Goal: Task Accomplishment & Management: Complete application form

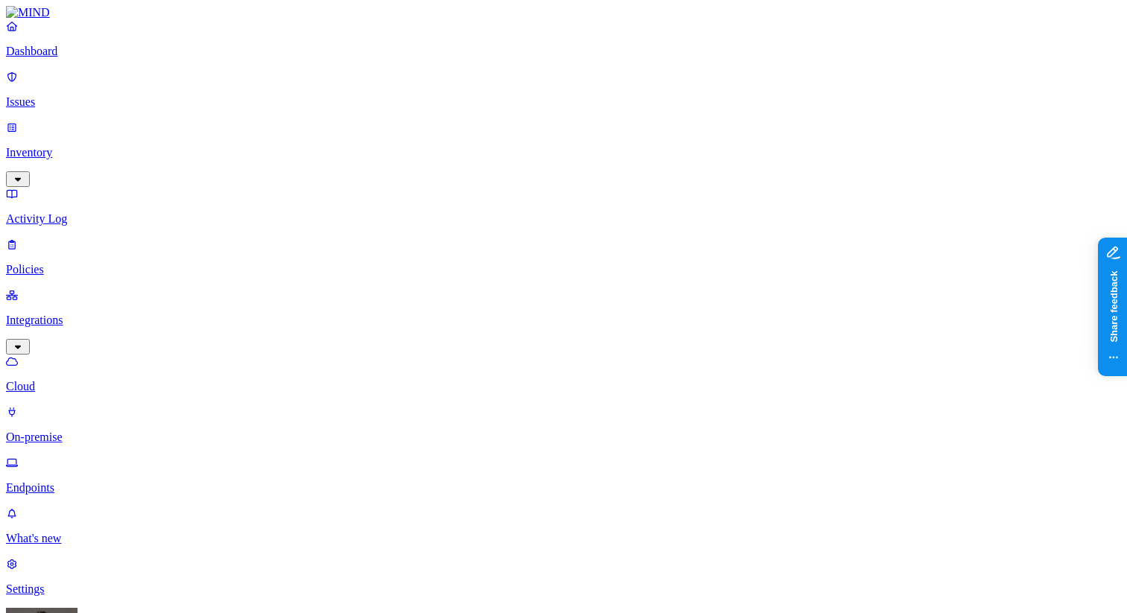
click at [107, 431] on p "On-premise" at bounding box center [563, 437] width 1115 height 13
click at [102, 58] on p "Dashboard" at bounding box center [563, 51] width 1115 height 13
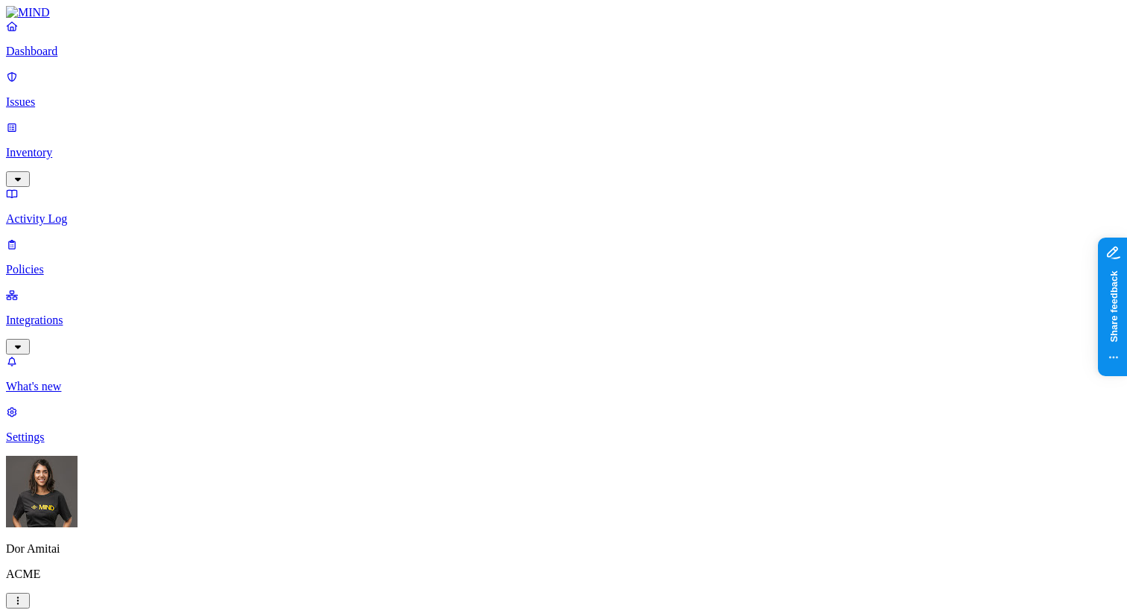
click at [98, 95] on p "Issues" at bounding box center [563, 101] width 1115 height 13
click at [57, 146] on p "Inventory" at bounding box center [563, 152] width 1115 height 13
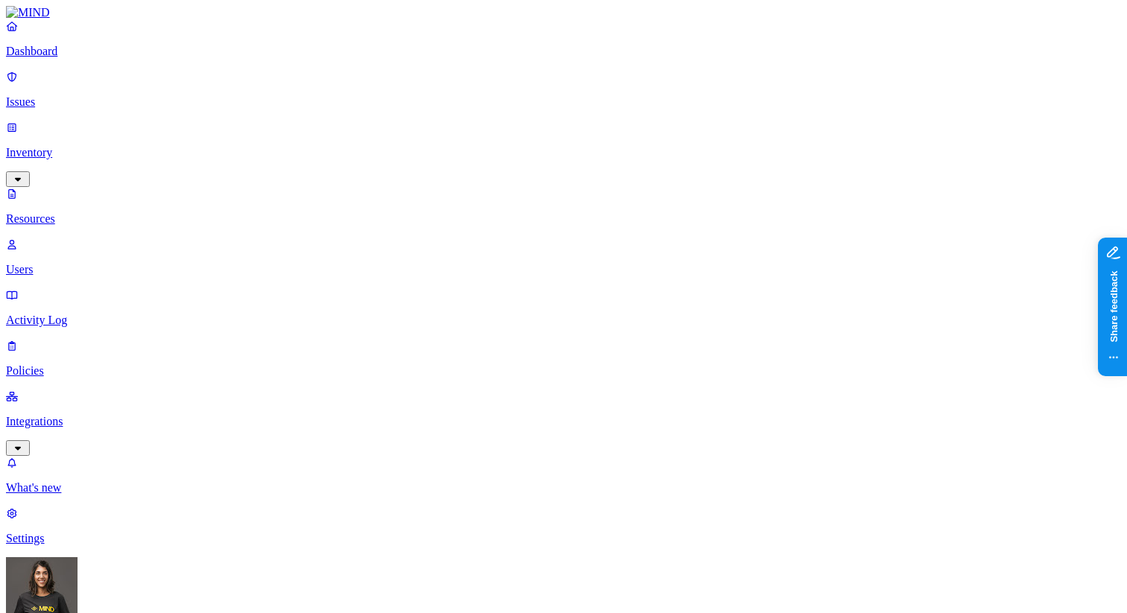
click at [70, 263] on p "Users" at bounding box center [563, 269] width 1115 height 13
click at [70, 314] on p "Activity Log" at bounding box center [563, 320] width 1115 height 13
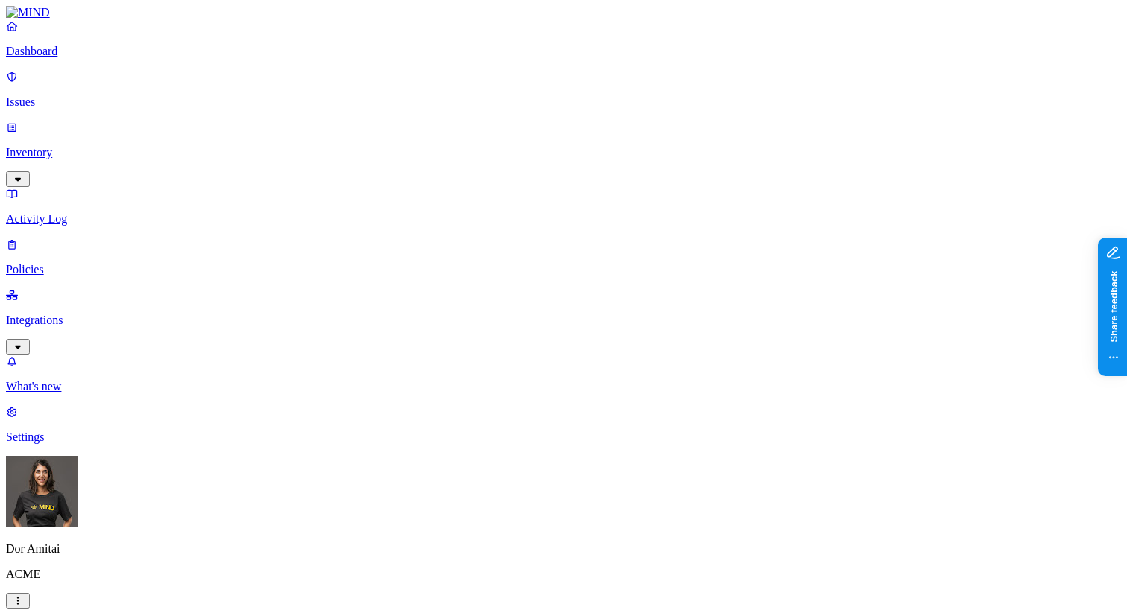
click at [77, 263] on p "Policies" at bounding box center [563, 269] width 1115 height 13
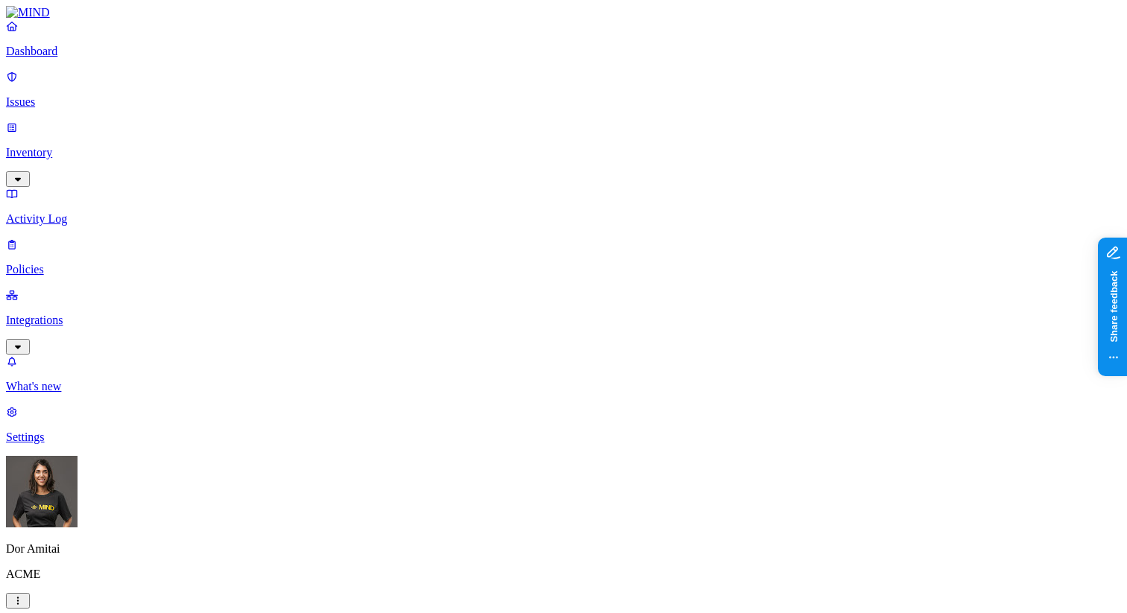
scroll to position [58, 0]
click at [93, 58] on p "Dashboard" at bounding box center [563, 51] width 1115 height 13
